Goal: Transaction & Acquisition: Purchase product/service

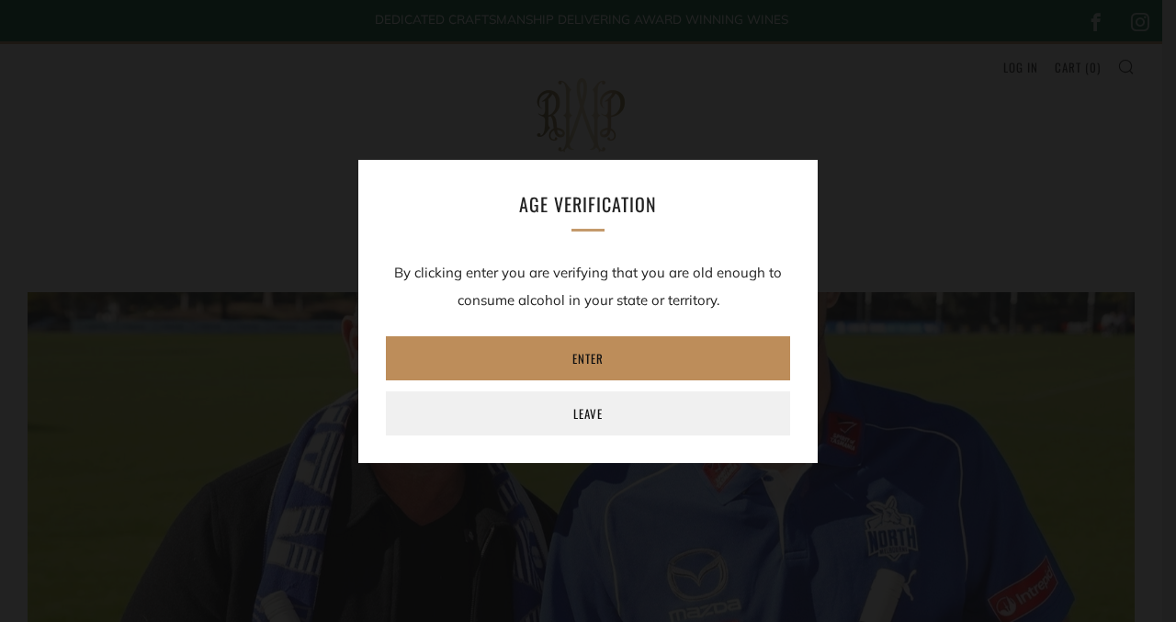
click at [643, 361] on link "Enter" at bounding box center [588, 358] width 404 height 44
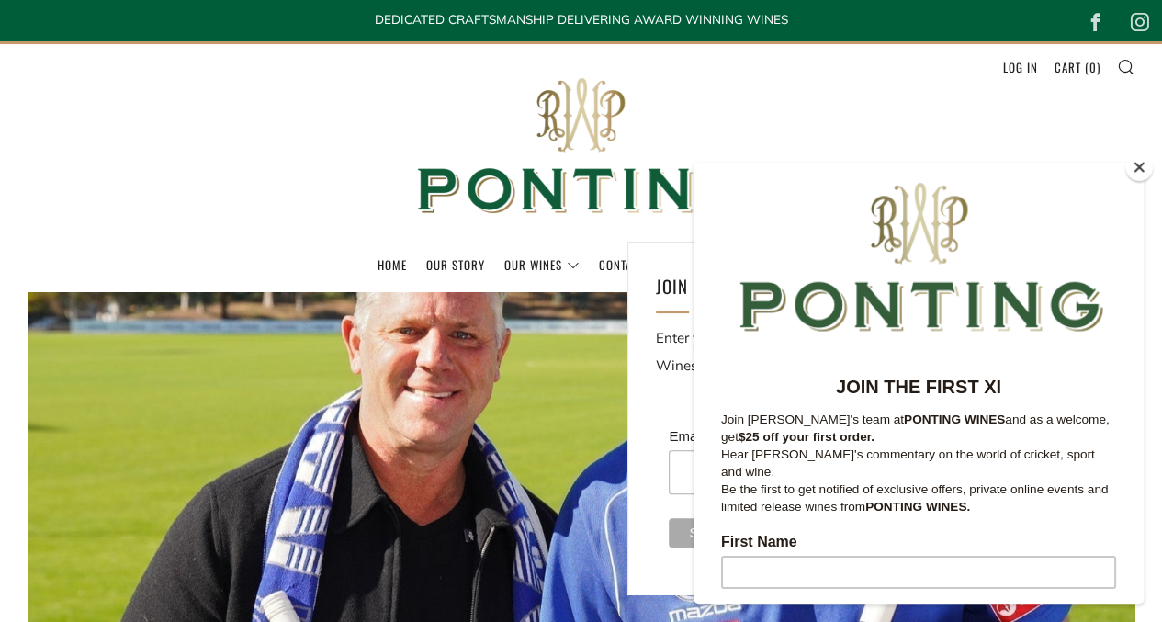
click at [1143, 172] on button "Close" at bounding box center [1140, 167] width 28 height 28
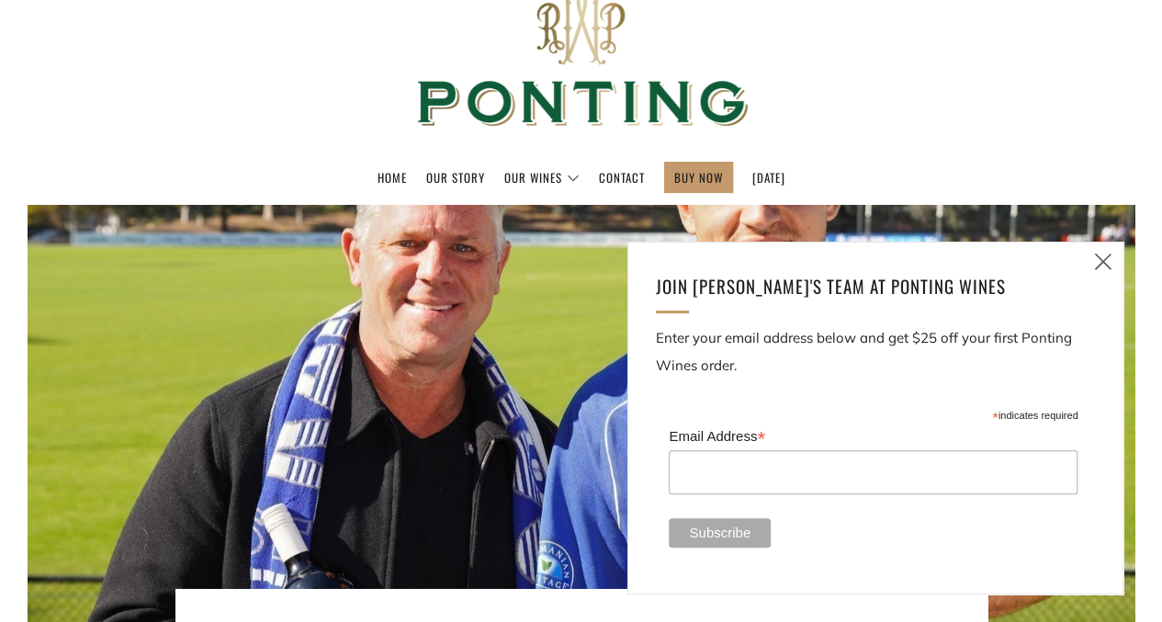
scroll to position [86, 0]
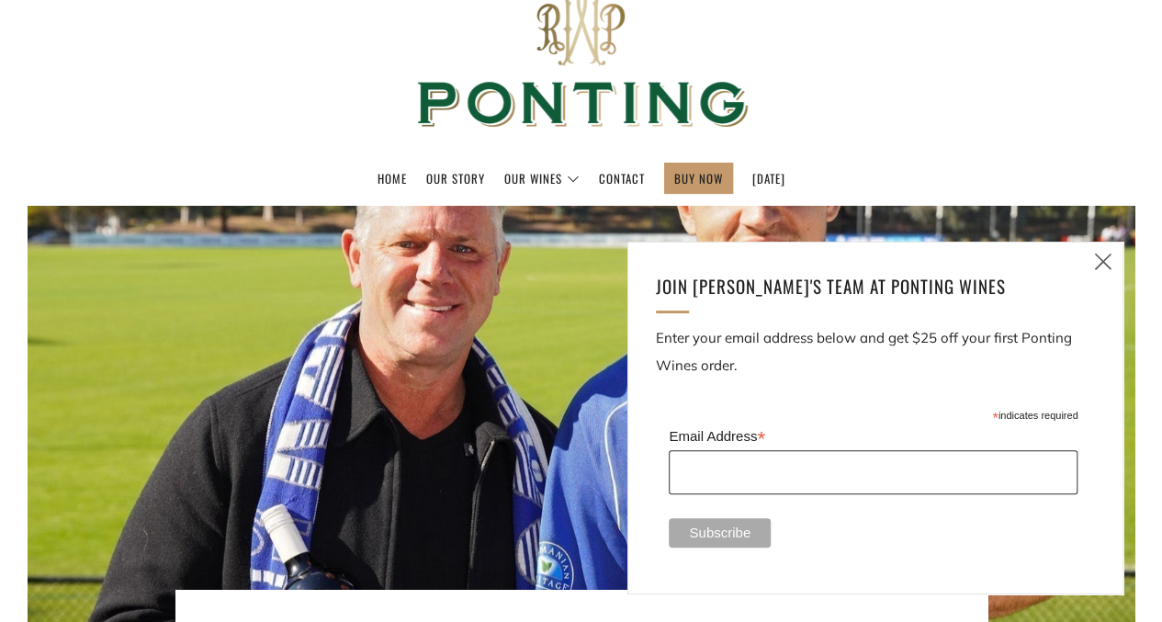
click at [805, 466] on input "Email Address *" at bounding box center [873, 472] width 409 height 44
type input "[EMAIL_ADDRESS][DOMAIN_NAME]"
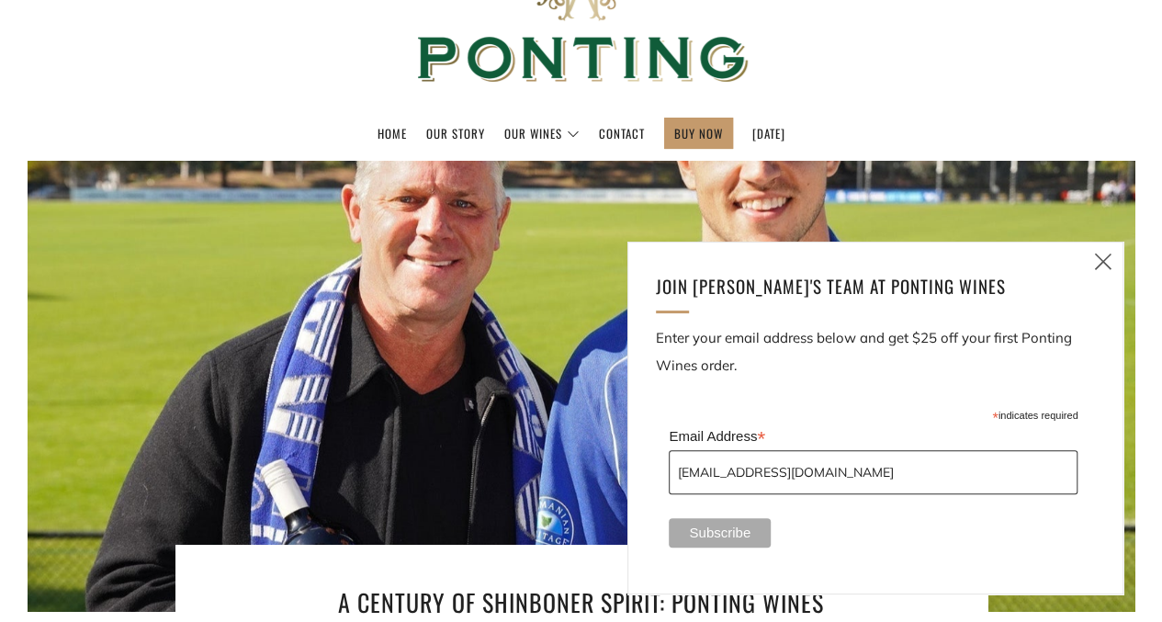
scroll to position [134, 0]
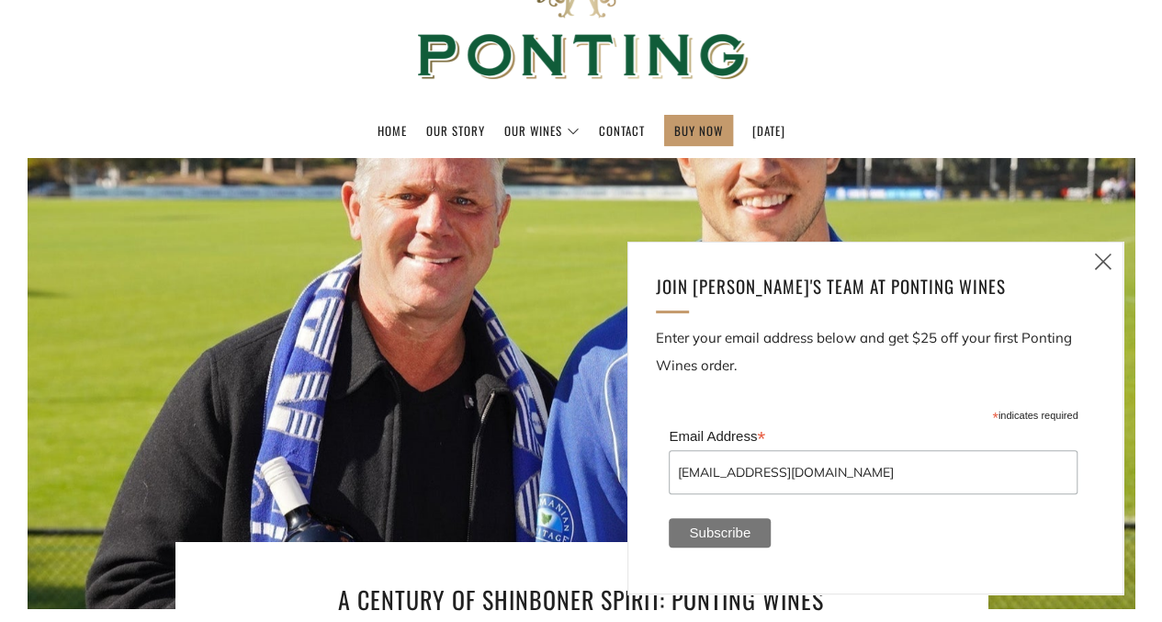
click at [743, 527] on input "Subscribe" at bounding box center [720, 532] width 102 height 29
click at [1112, 262] on icon at bounding box center [1104, 261] width 22 height 23
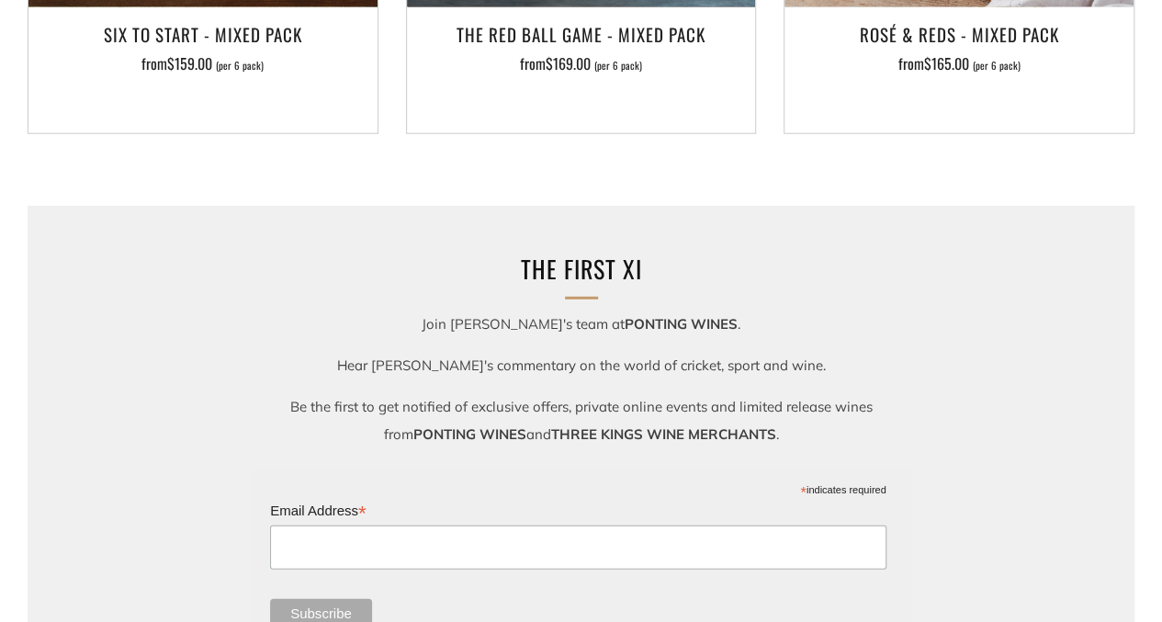
scroll to position [2360, 0]
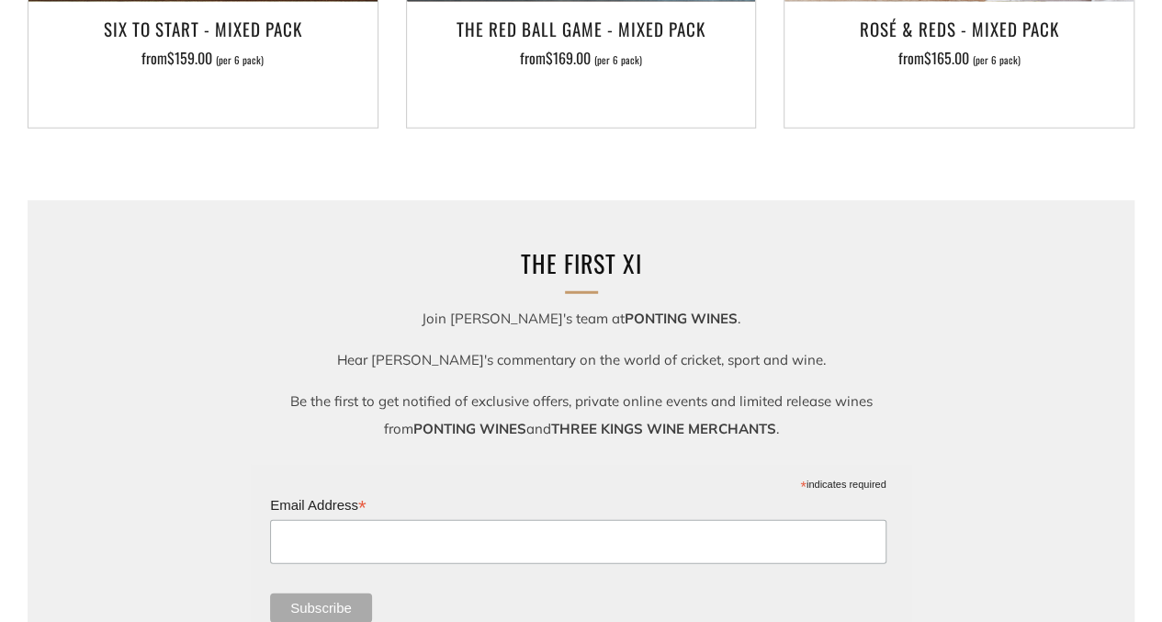
click at [1112, 262] on div "The FIRST XI Join [PERSON_NAME]'s team at [GEOGRAPHIC_DATA] . Hear [PERSON_NAME…" at bounding box center [581, 442] width 1107 height 485
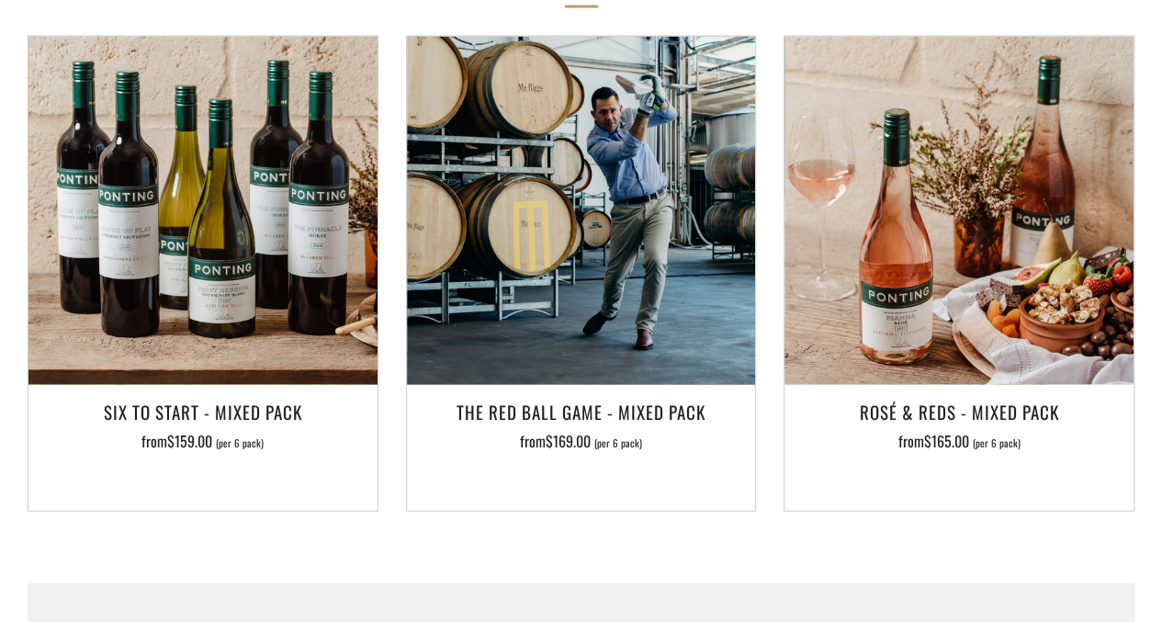
scroll to position [1973, 0]
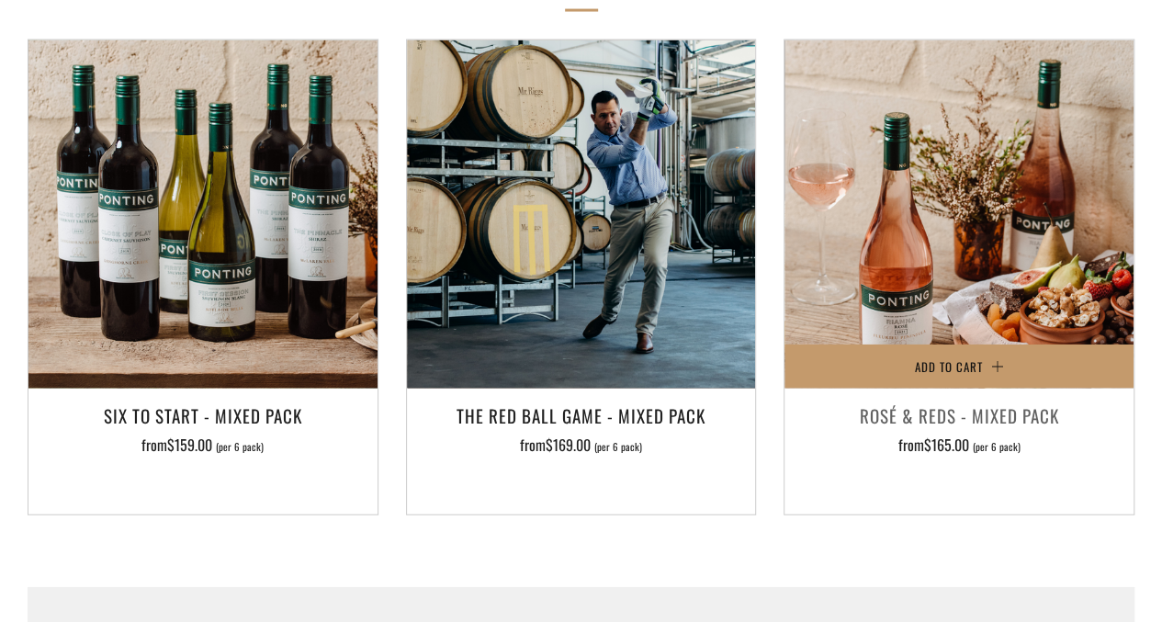
click at [927, 420] on h3 "Rosé & Reds - Mixed Pack" at bounding box center [959, 415] width 331 height 31
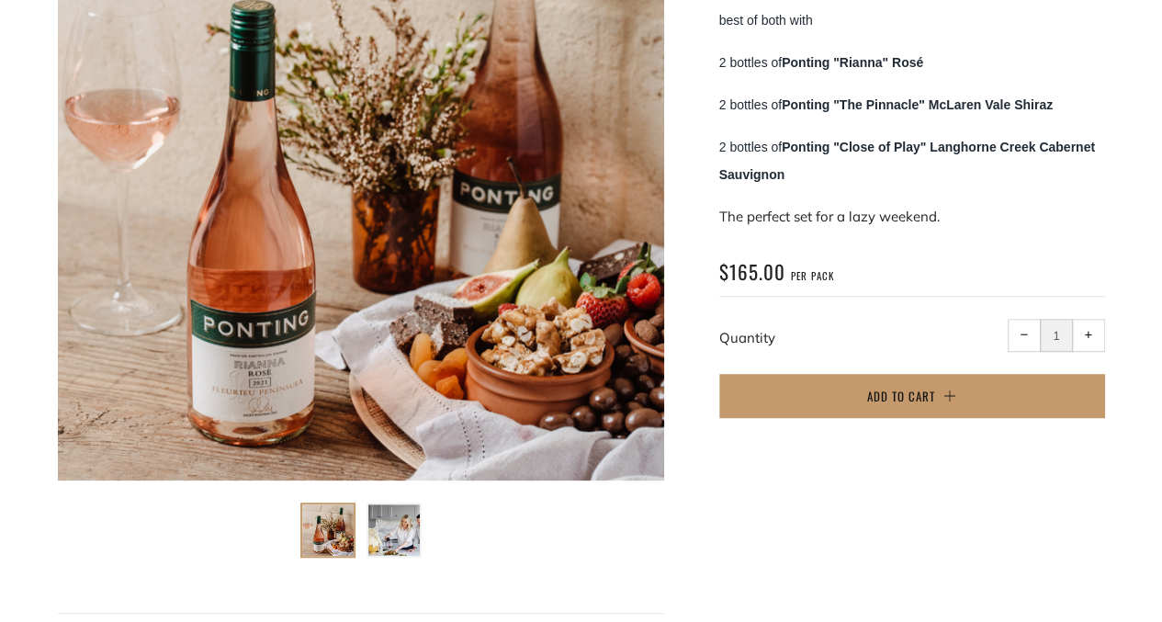
scroll to position [445, 0]
